Goal: Entertainment & Leisure: Consume media (video, audio)

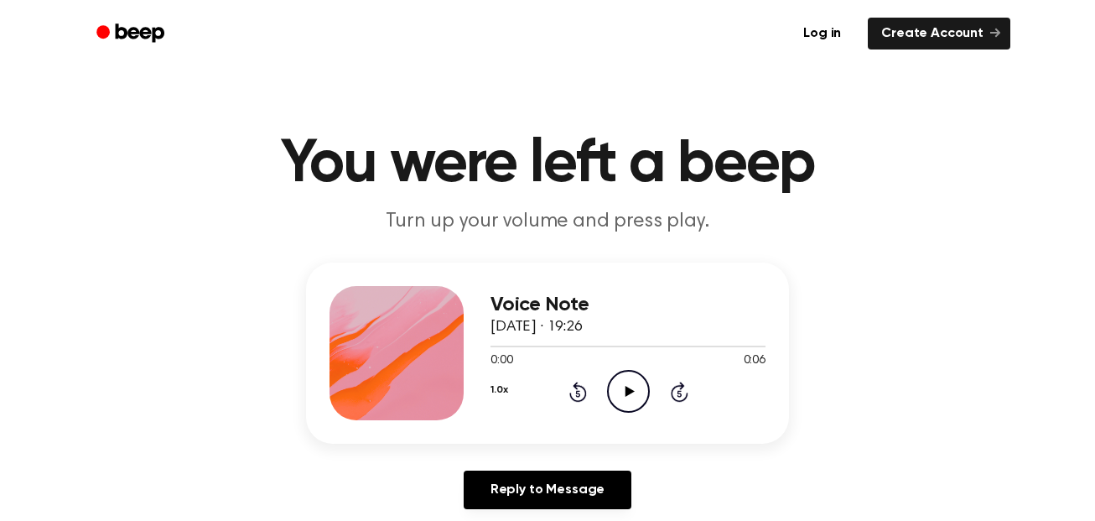
click at [631, 395] on icon "Play Audio" at bounding box center [628, 391] width 43 height 43
click at [498, 346] on div at bounding box center [628, 347] width 275 height 2
click at [618, 398] on icon "Play Audio" at bounding box center [628, 391] width 43 height 43
click at [618, 395] on icon "Play Audio" at bounding box center [628, 391] width 43 height 43
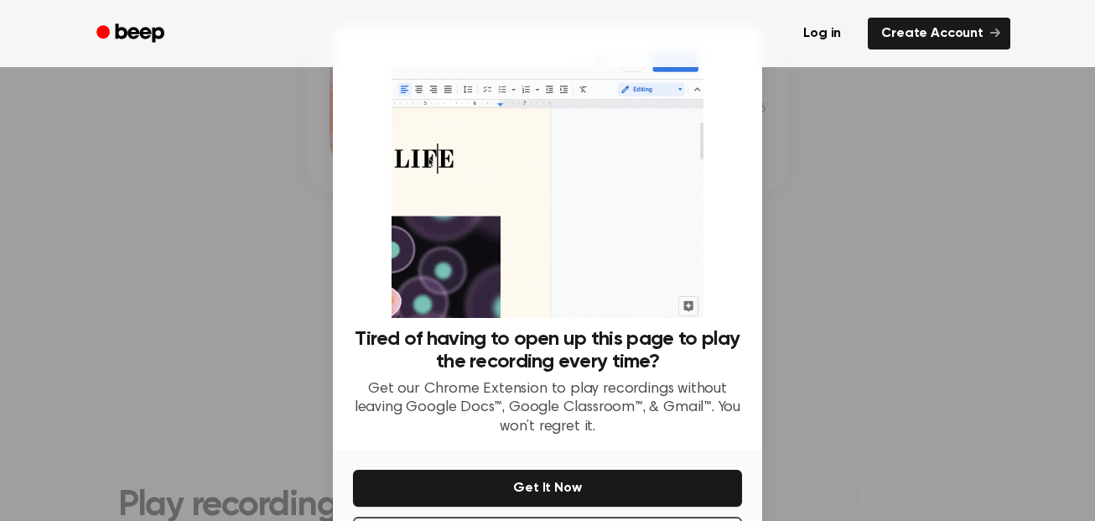
scroll to position [70, 0]
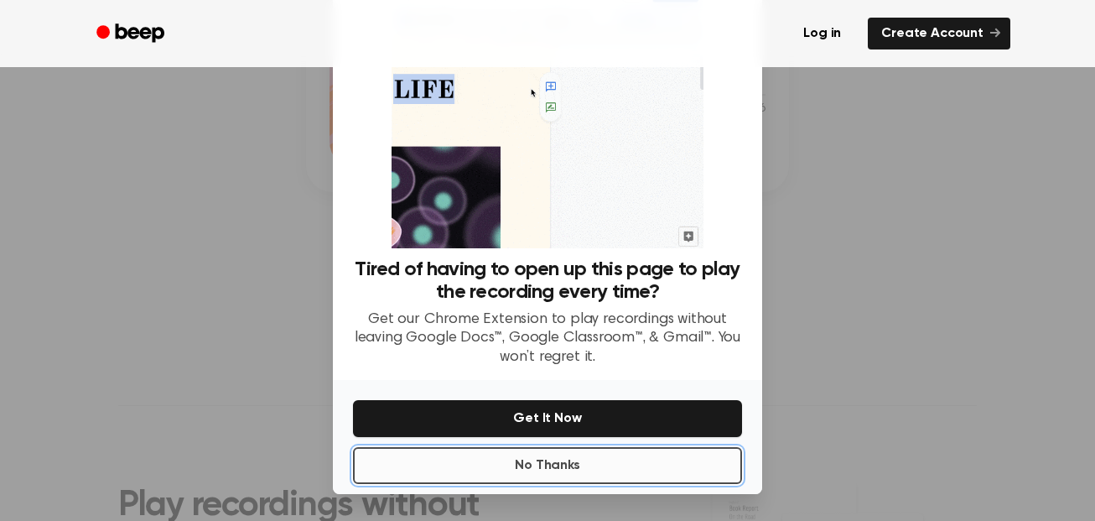
click at [628, 469] on button "No Thanks" at bounding box center [547, 465] width 389 height 37
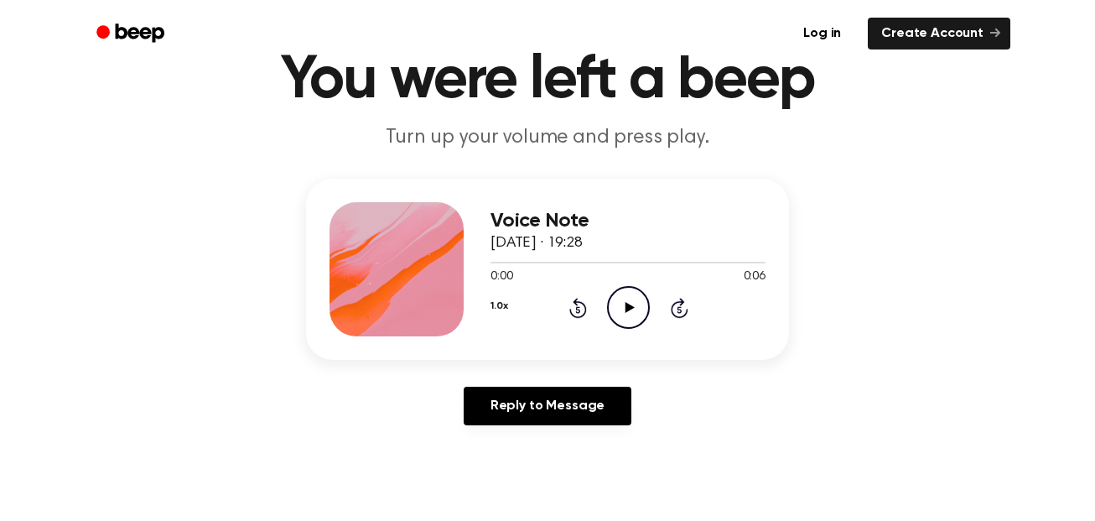
scroll to position [0, 0]
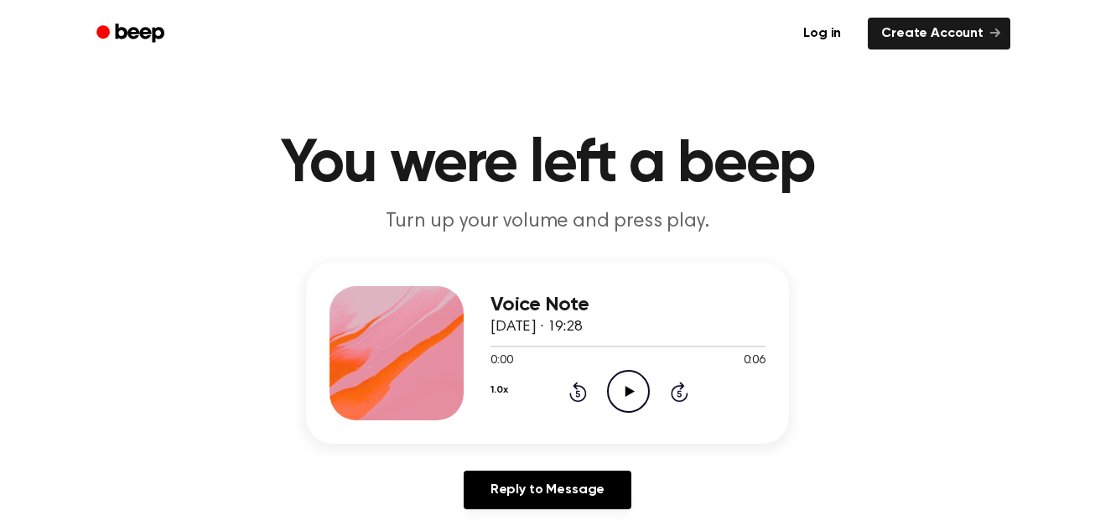
click at [643, 391] on icon "Play Audio" at bounding box center [628, 391] width 43 height 43
click at [622, 400] on icon "Play Audio" at bounding box center [628, 391] width 43 height 43
click at [629, 386] on icon "Play Audio" at bounding box center [628, 391] width 43 height 43
click at [620, 392] on icon "Play Audio" at bounding box center [628, 391] width 43 height 43
click at [513, 347] on div at bounding box center [628, 345] width 275 height 13
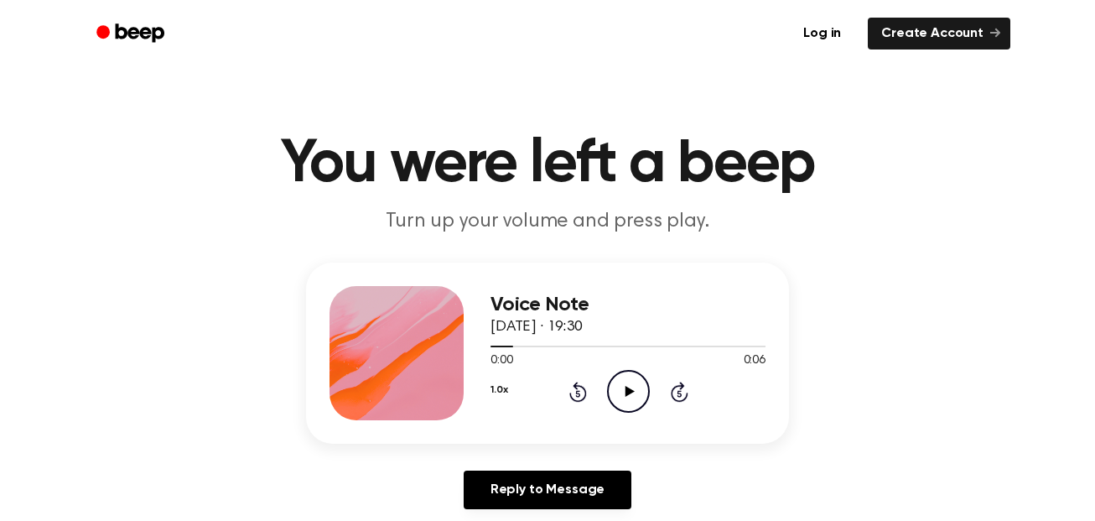
click at [620, 397] on icon "Play Audio" at bounding box center [628, 391] width 43 height 43
click at [624, 377] on icon "Play Audio" at bounding box center [628, 391] width 43 height 43
click at [624, 396] on icon "Play Audio" at bounding box center [628, 391] width 43 height 43
